Goal: Communication & Community: Answer question/provide support

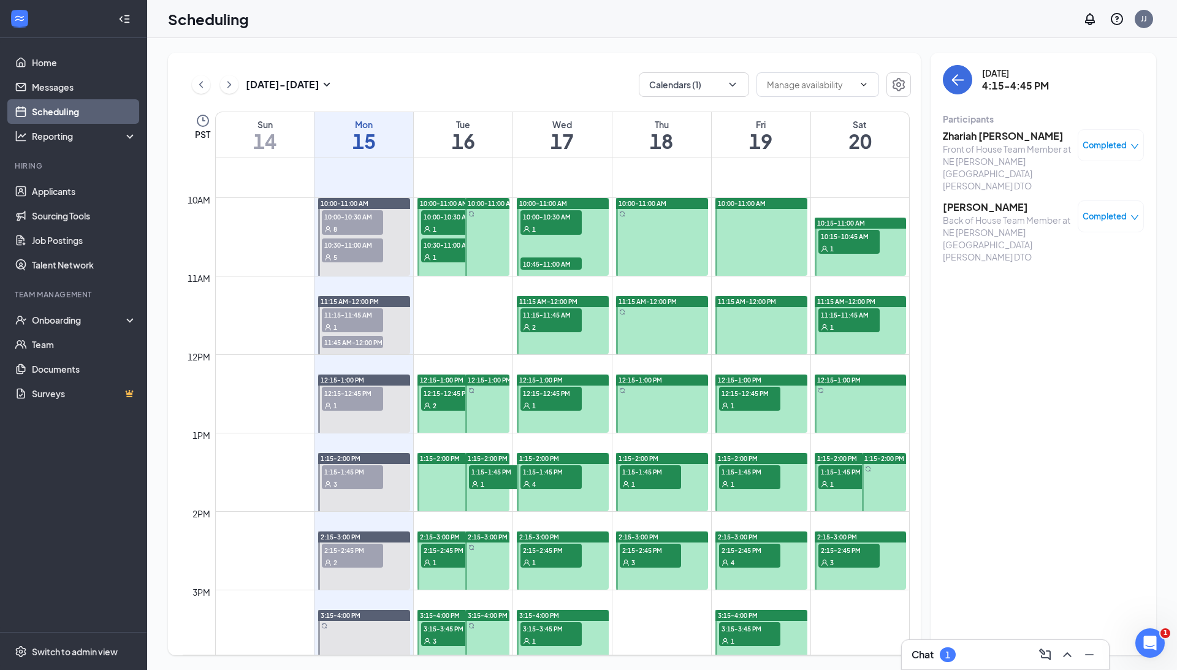
scroll to position [744, 0]
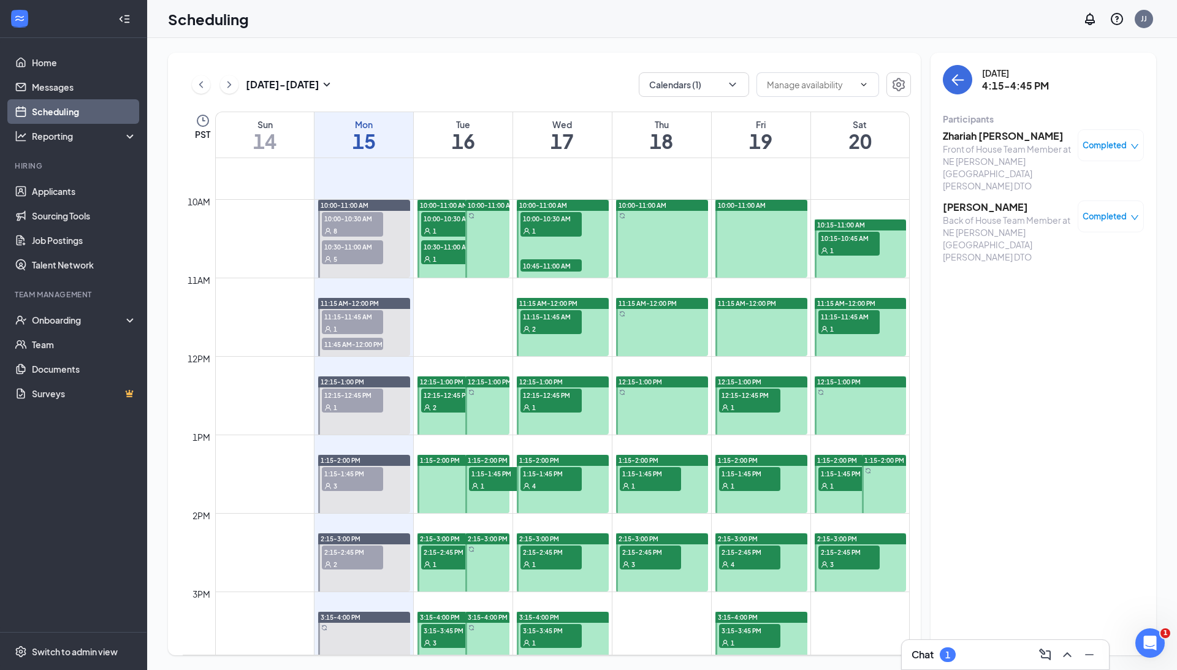
click at [444, 226] on div "1" at bounding box center [451, 230] width 61 height 12
click at [449, 248] on span "10:30-11:00 AM" at bounding box center [451, 246] width 61 height 12
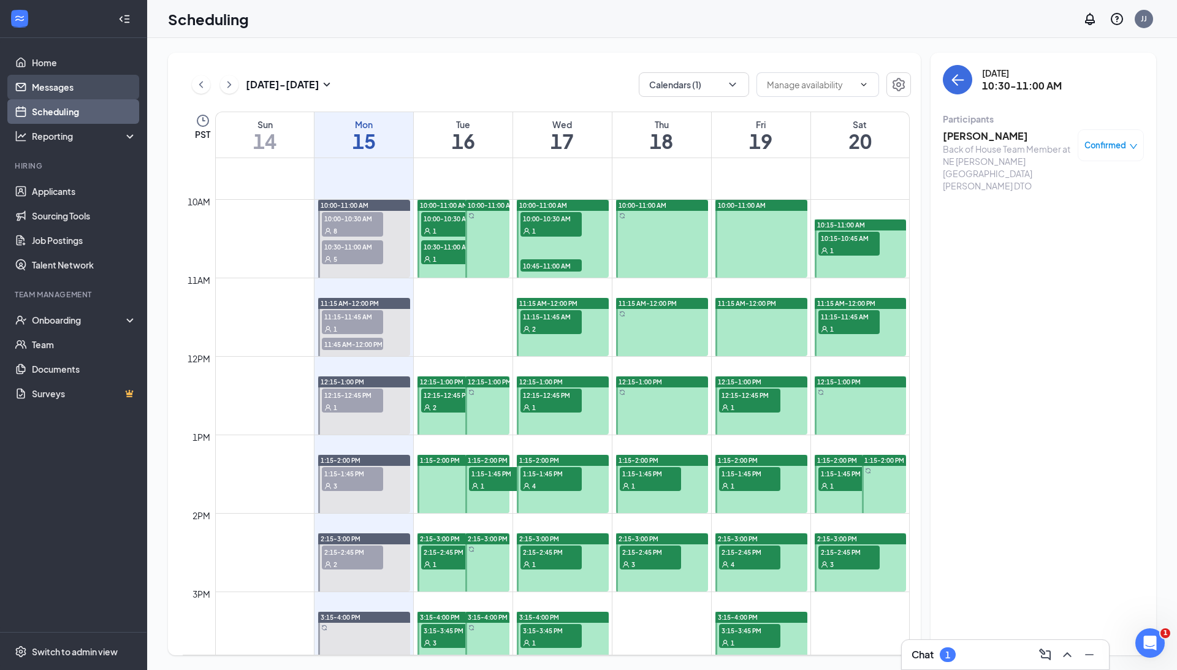
click at [42, 82] on link "Messages" at bounding box center [84, 87] width 105 height 25
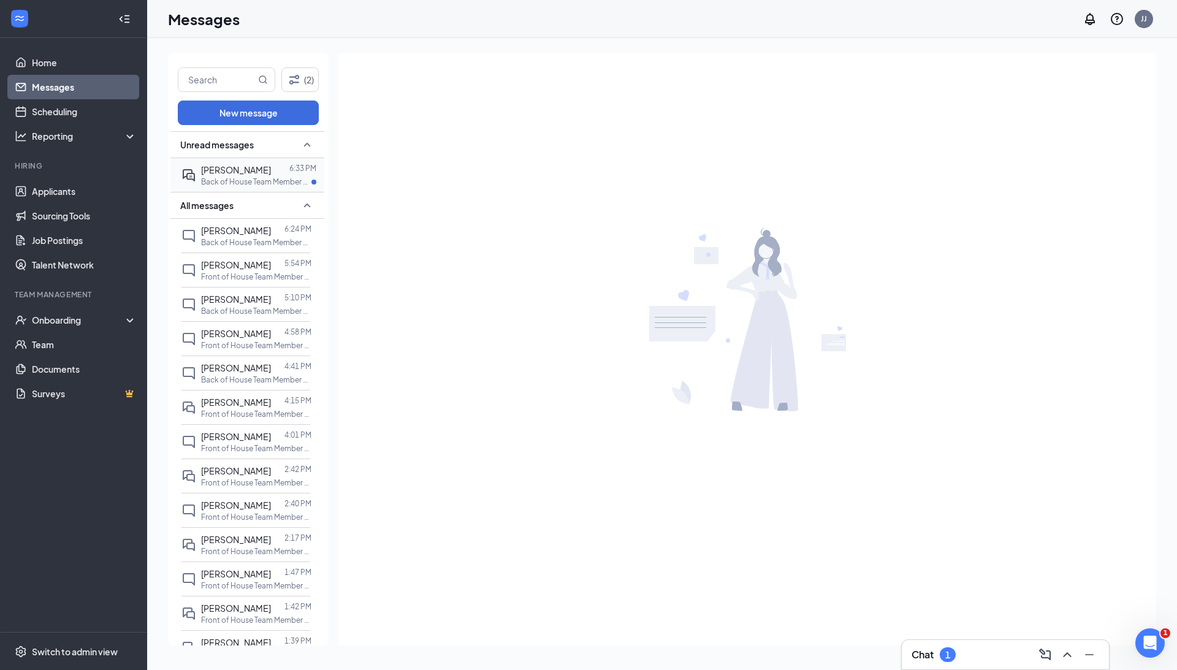
click at [236, 175] on div "[PERSON_NAME]" at bounding box center [236, 169] width 70 height 13
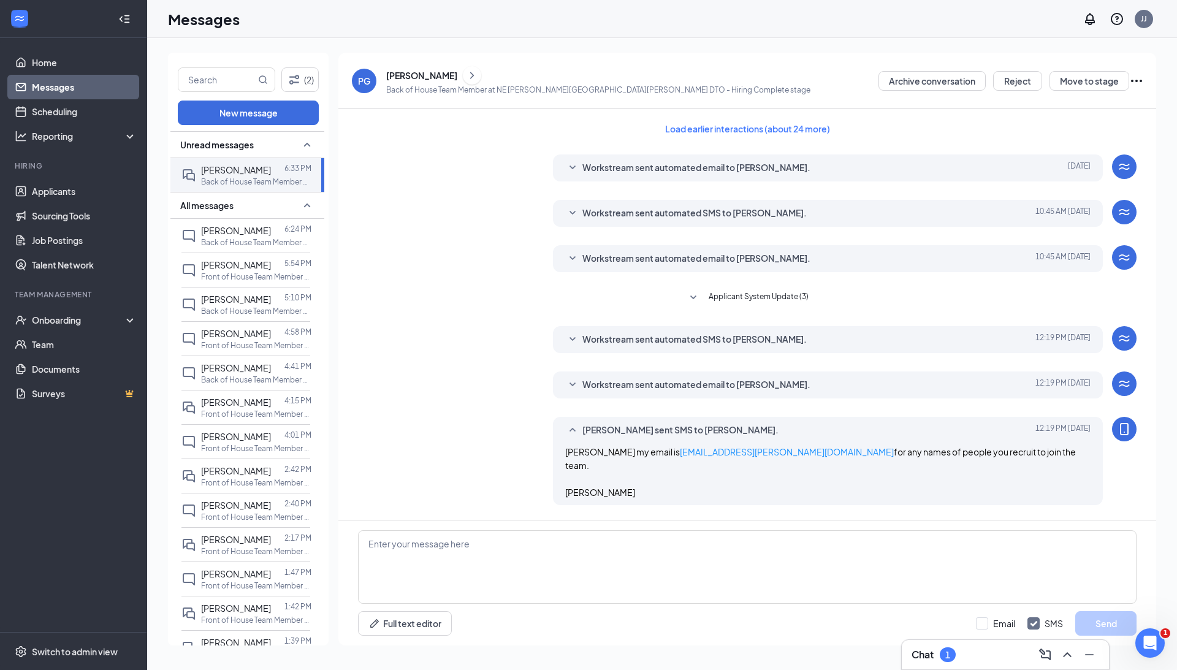
scroll to position [94, 0]
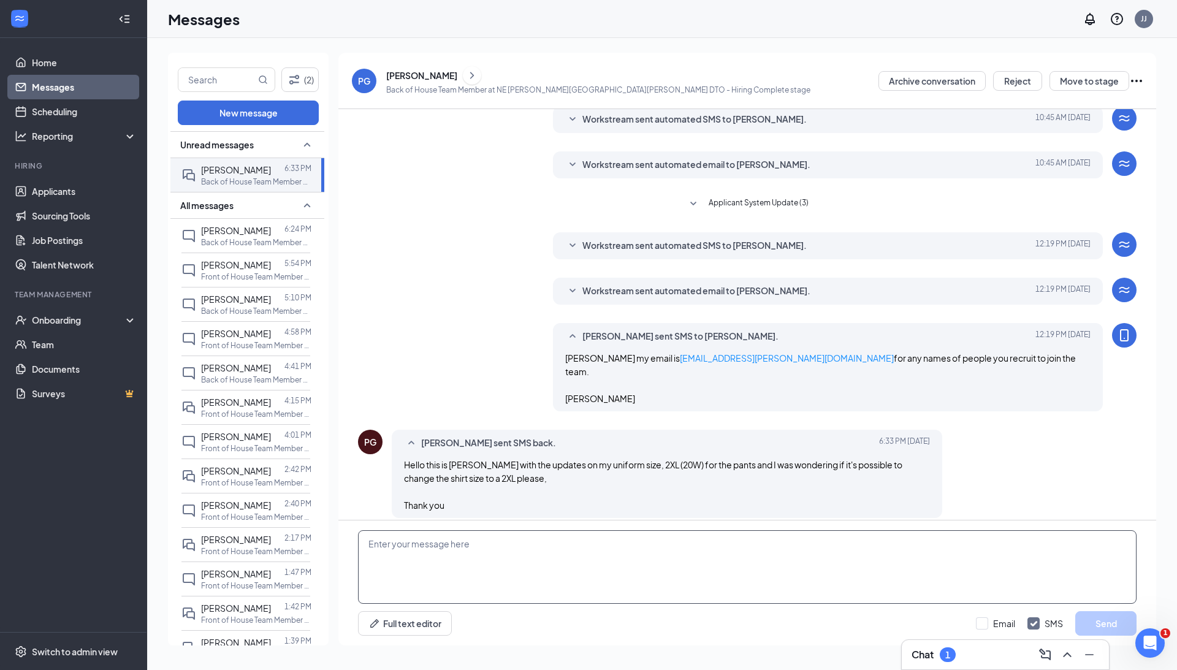
click at [503, 560] on textarea at bounding box center [747, 567] width 779 height 74
click at [370, 560] on textarea "Perfect! I can get that changed for you! Thanks for reaching out [PERSON_NAME] …" at bounding box center [747, 567] width 779 height 74
click at [401, 542] on textarea "Perfect! I can get that changed for you! Thanks for reaching out [PERSON_NAME] …" at bounding box center [747, 567] width 779 height 74
type textarea "Perfect, I can get that changed for you! Thanks for reaching out [PERSON_NAME] …"
click at [1101, 621] on button "Send" at bounding box center [1105, 623] width 61 height 25
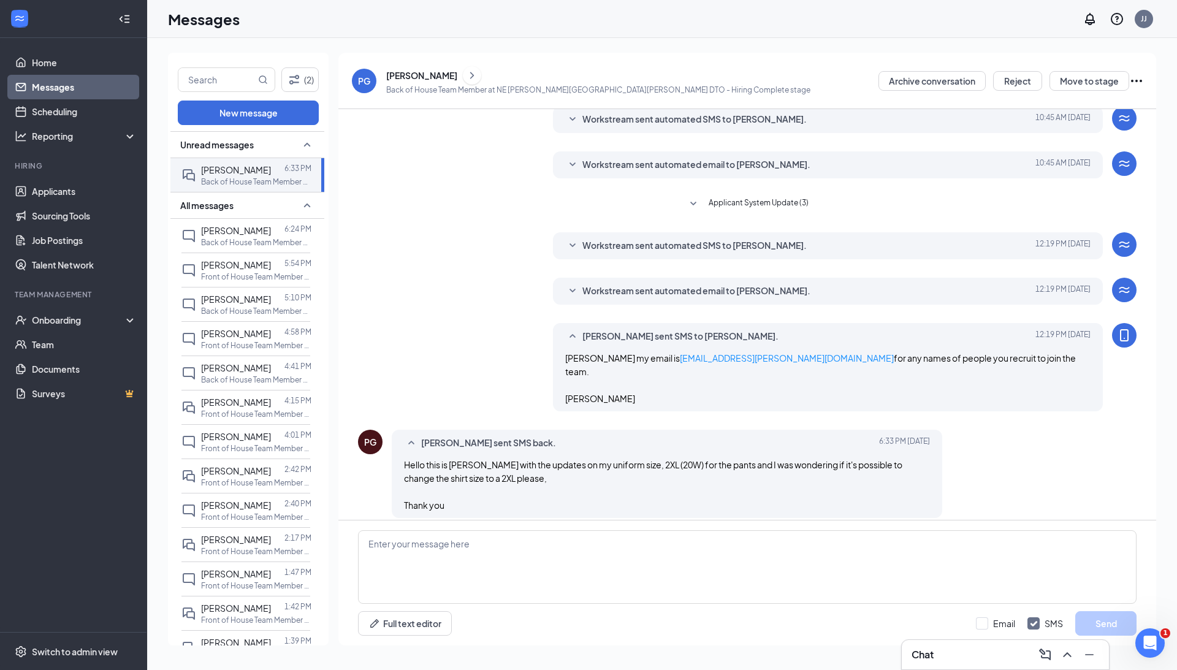
scroll to position [202, 0]
